Goal: Complete application form: Complete application form

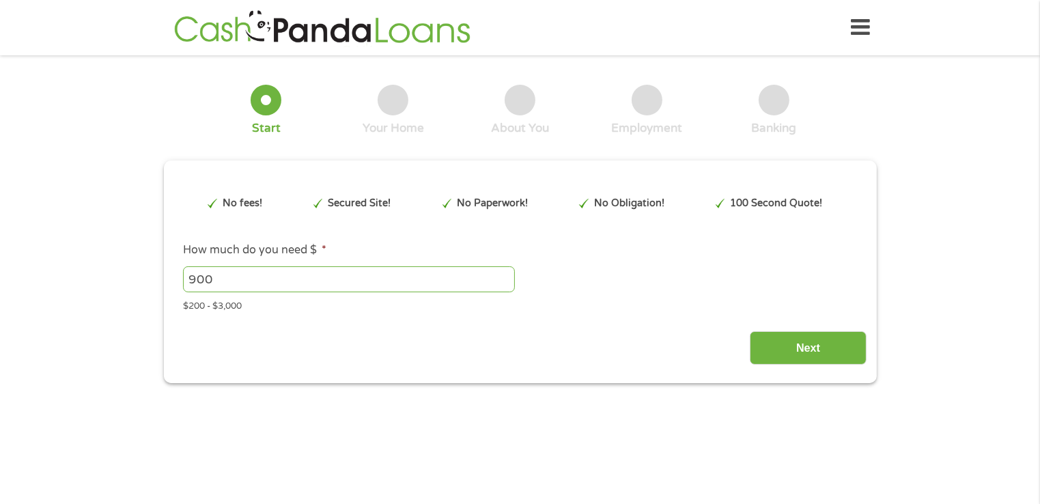
click at [863, 31] on icon at bounding box center [860, 27] width 19 height 33
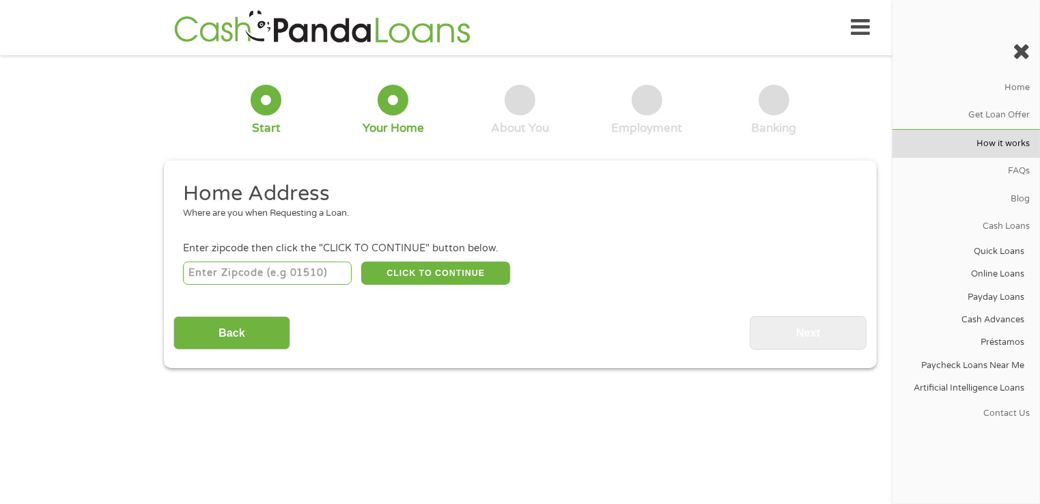
click at [979, 146] on link "How it works" at bounding box center [965, 143] width 147 height 27
click at [270, 273] on input "number" at bounding box center [267, 272] width 169 height 23
type input "29687"
click at [418, 280] on button "CLICK TO CONTINUE" at bounding box center [435, 272] width 149 height 23
type input "29687"
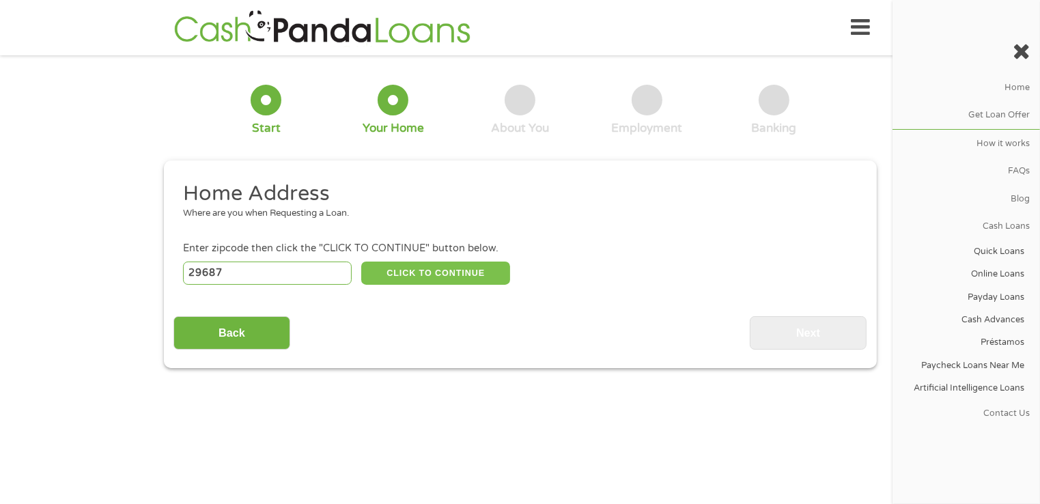
type input "Taylors"
select select "South Carolina"
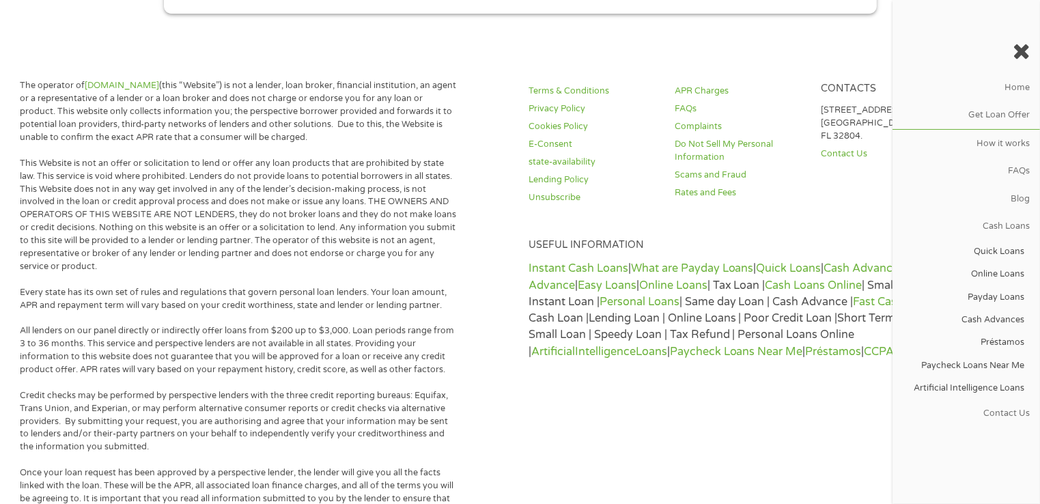
scroll to position [683, 0]
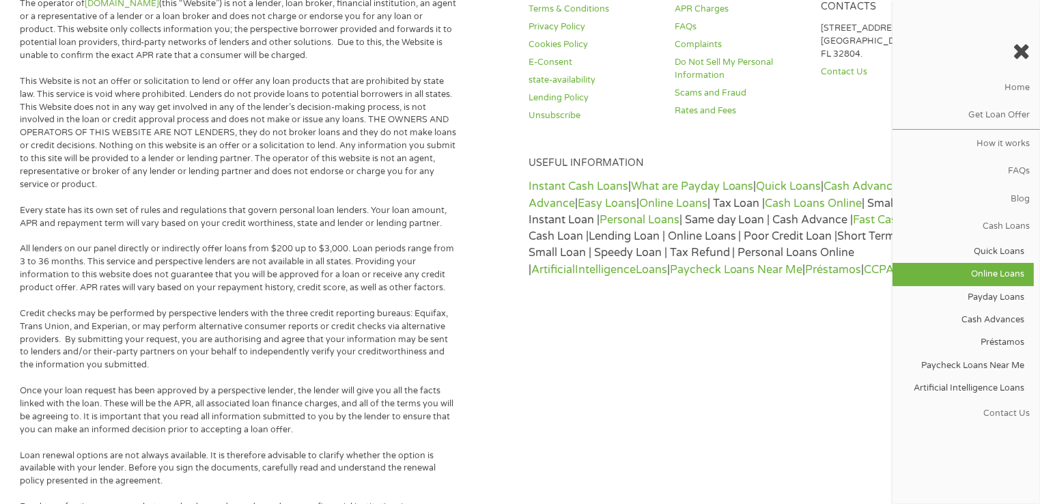
click at [1001, 273] on link "Online Loans" at bounding box center [962, 274] width 141 height 23
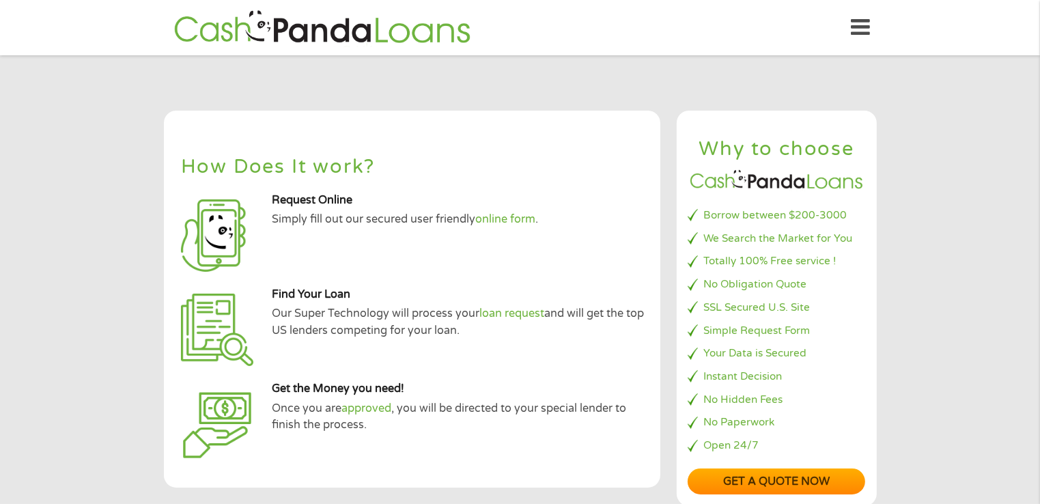
scroll to position [68, 0]
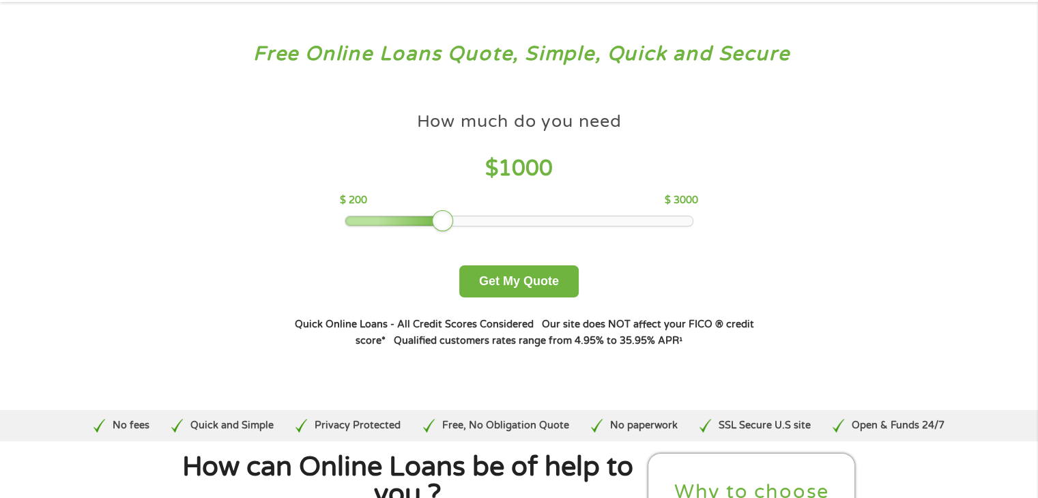
scroll to position [68, 0]
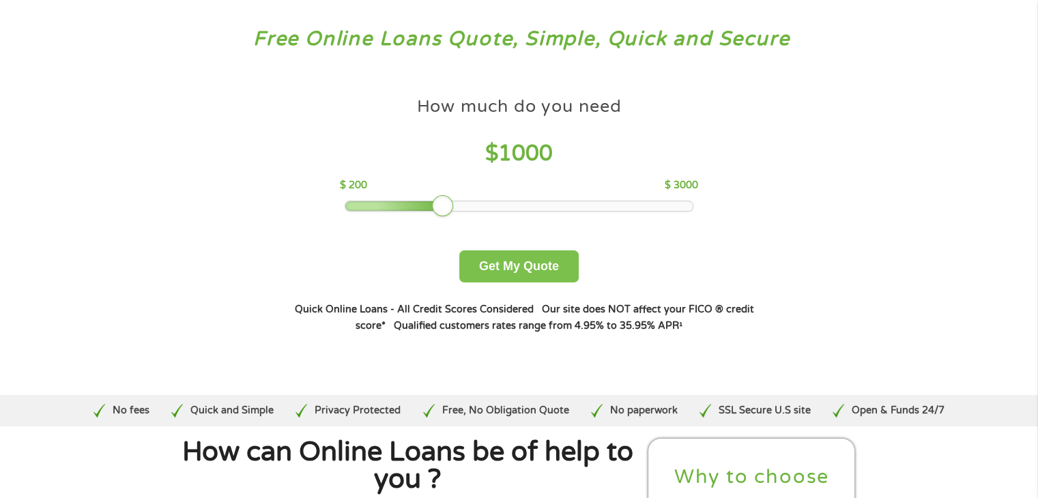
drag, startPoint x: 554, startPoint y: 268, endPoint x: 536, endPoint y: 312, distance: 47.4
